Goal: Check status: Check status

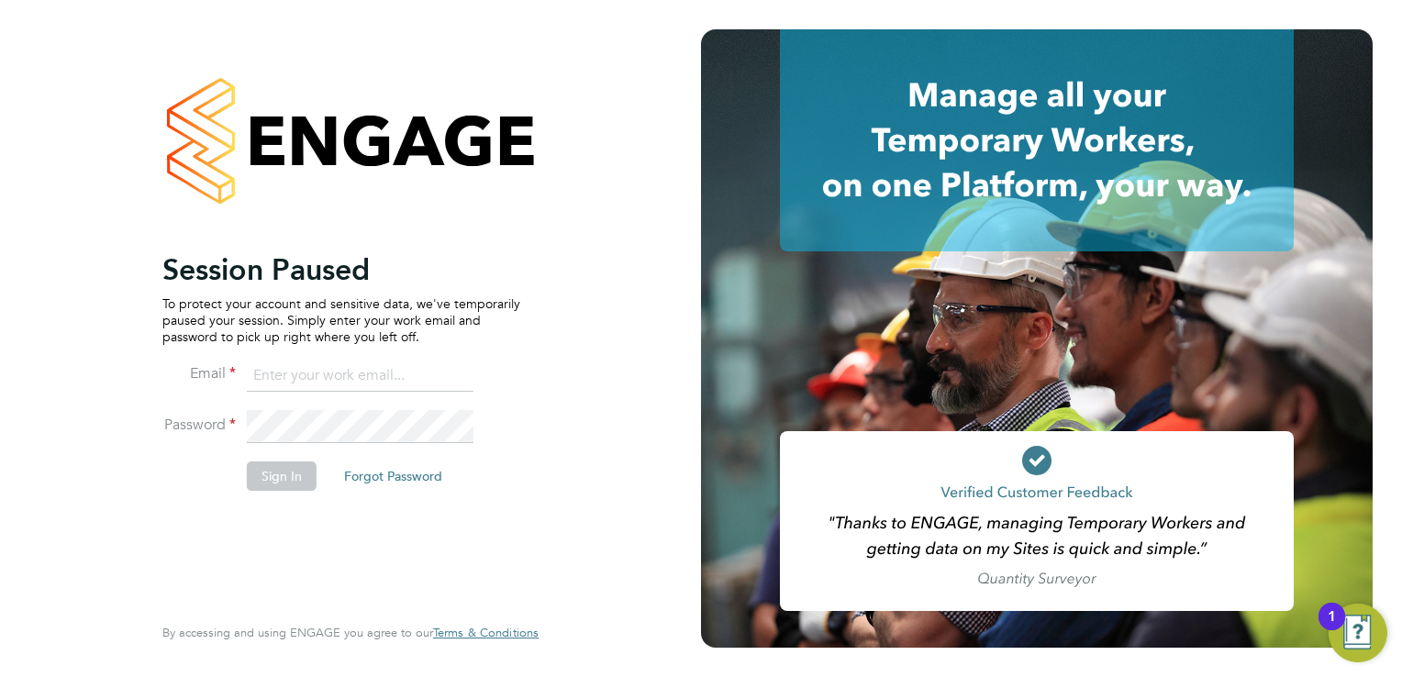
click at [339, 365] on input at bounding box center [360, 376] width 227 height 33
type input "johnw@falcongreen.co.uk"
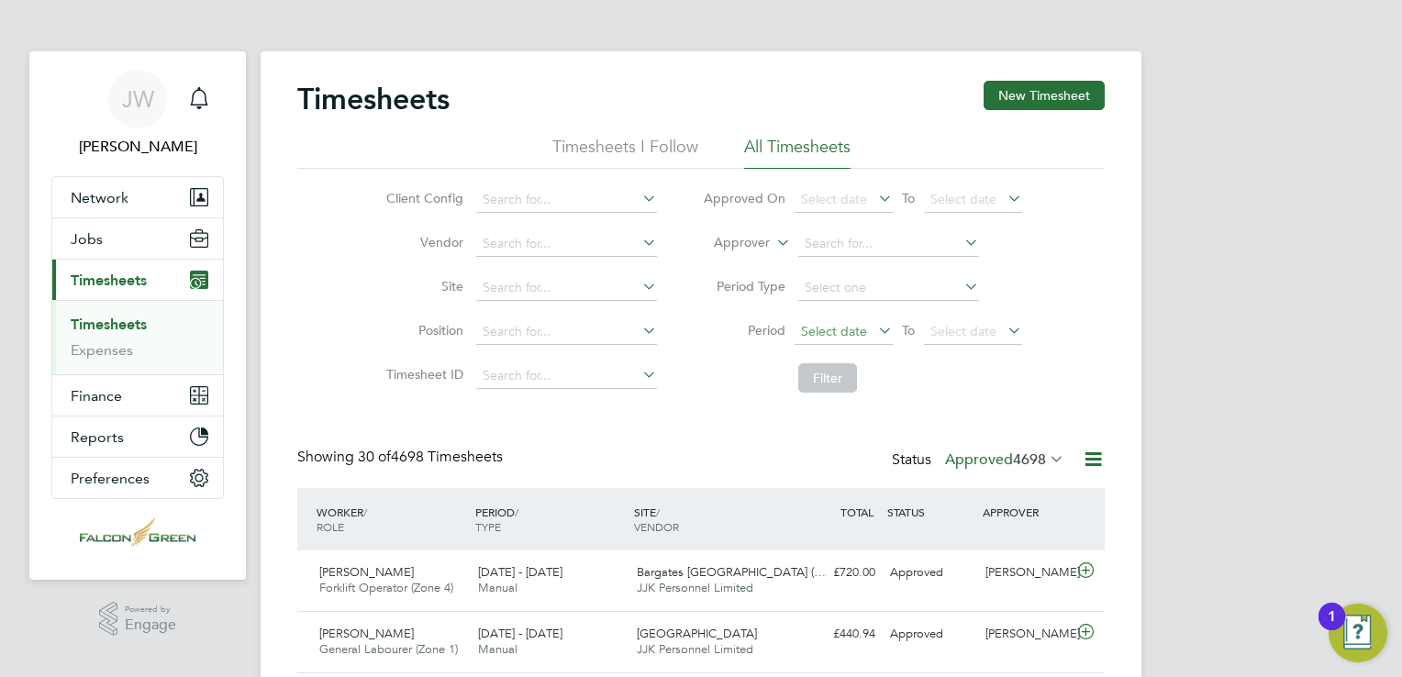
click at [853, 335] on span "Select date" at bounding box center [834, 331] width 66 height 17
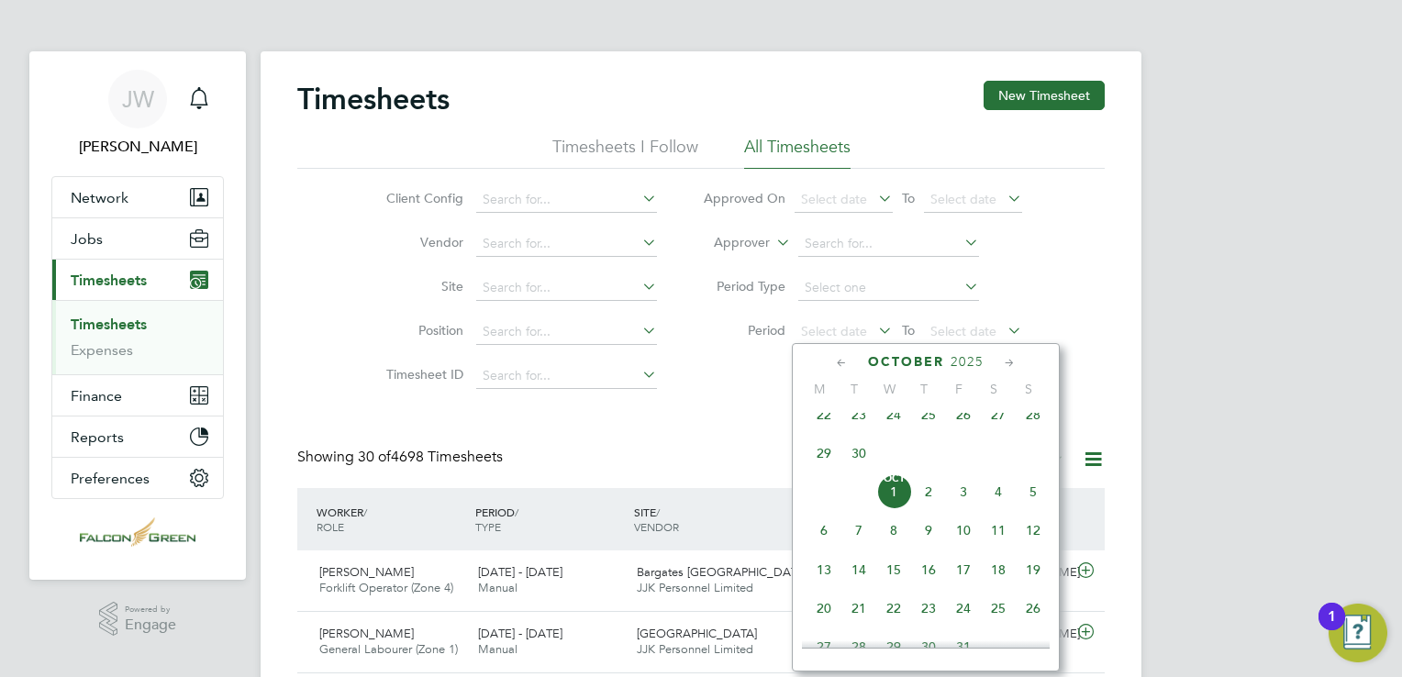
click at [826, 431] on span "22" at bounding box center [823, 414] width 35 height 35
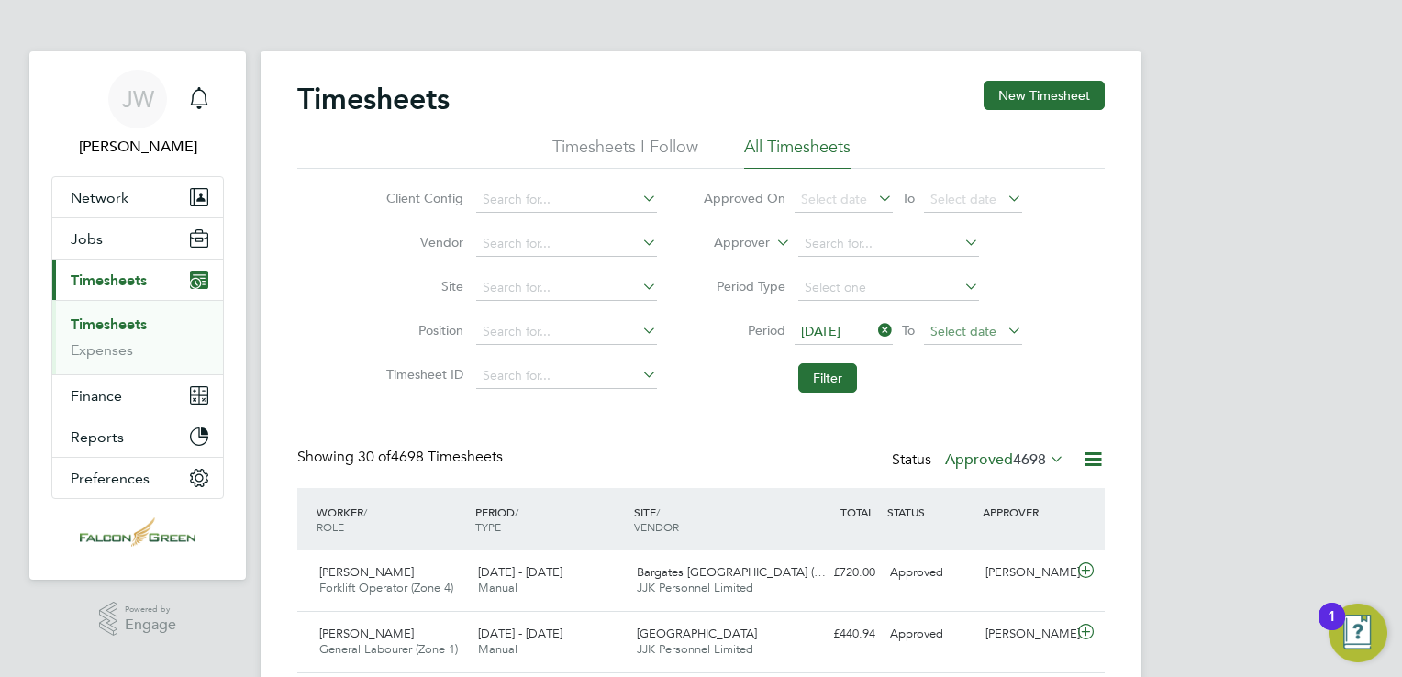
click at [946, 323] on span "Select date" at bounding box center [963, 331] width 66 height 17
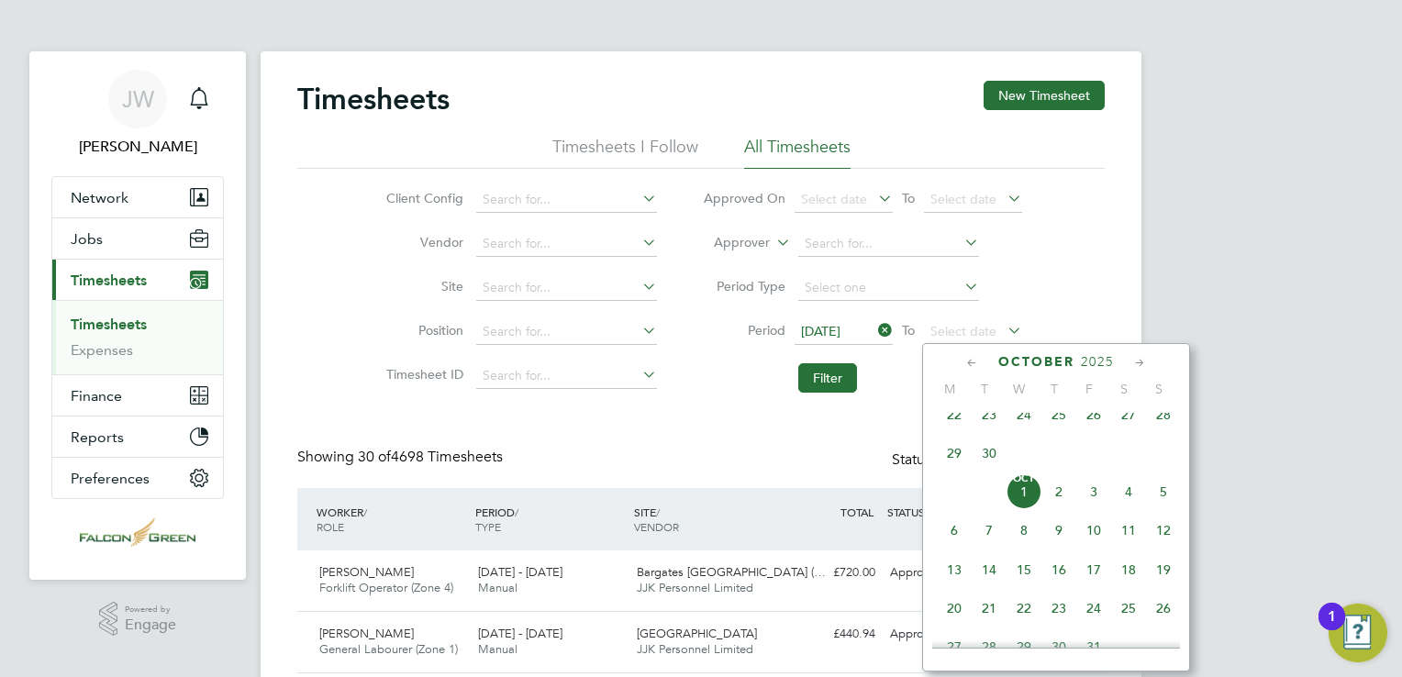
click at [1157, 423] on span "28" at bounding box center [1163, 414] width 35 height 35
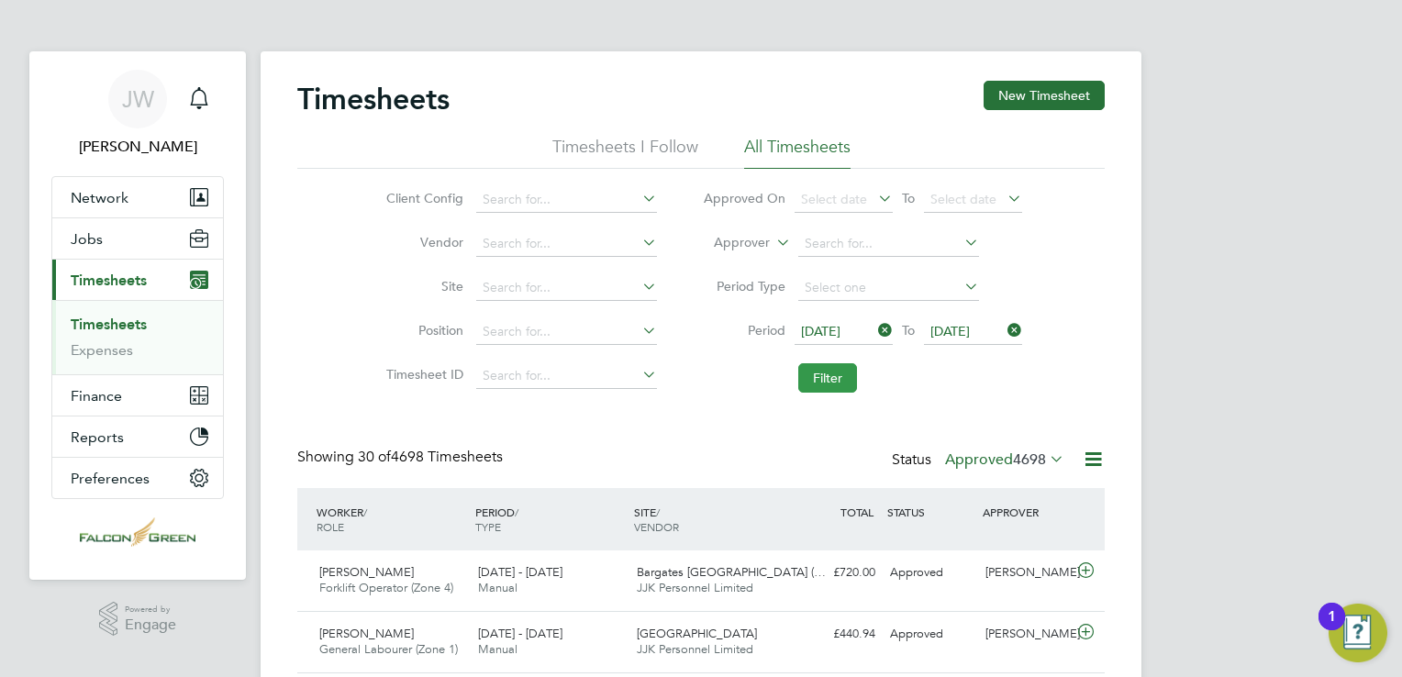
click at [839, 380] on button "Filter" at bounding box center [827, 377] width 59 height 29
click at [1023, 457] on label "Approved 37" at bounding box center [1013, 459] width 103 height 18
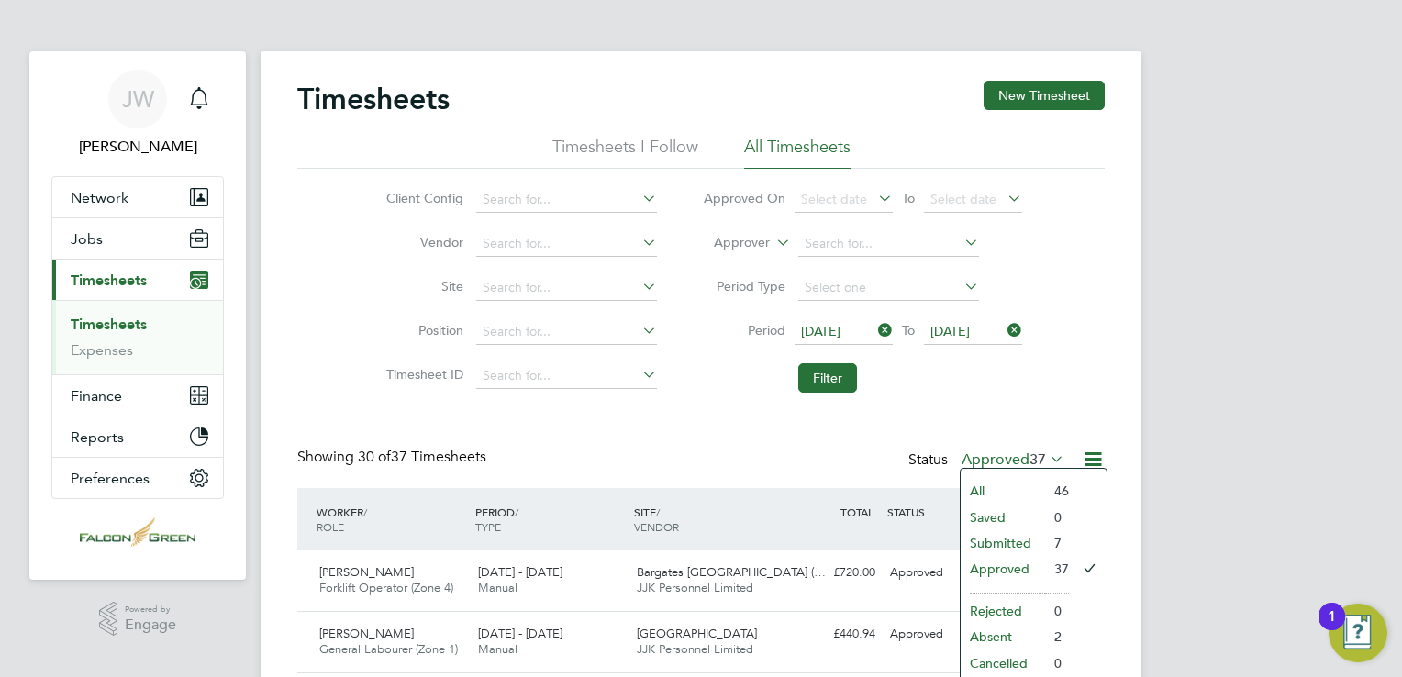
click at [1083, 341] on div "Client Config Vendor Site Position Timesheet ID Approved On Select date To Sele…" at bounding box center [700, 285] width 807 height 233
